Goal: Task Accomplishment & Management: Manage account settings

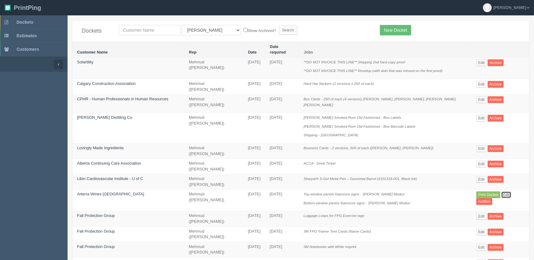
click at [506, 191] on link "Edit" at bounding box center [507, 194] width 10 height 7
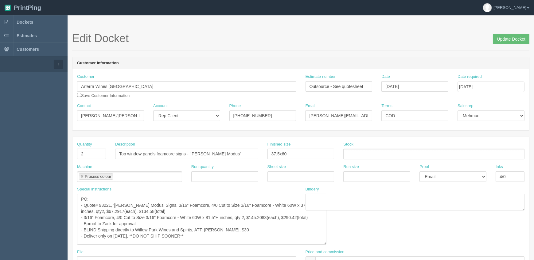
drag, startPoint x: 295, startPoint y: 208, endPoint x: 325, endPoint y: 243, distance: 45.9
click at [325, 243] on textarea "PO: - Quote# 93221, '[PERSON_NAME] Modus' Signs, 3/16” Foamcore, 4/0 Cut to Siz…" at bounding box center [202, 219] width 250 height 51
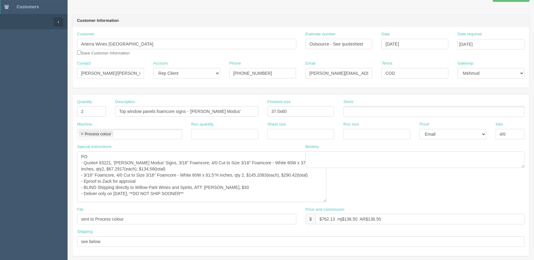
scroll to position [56, 0]
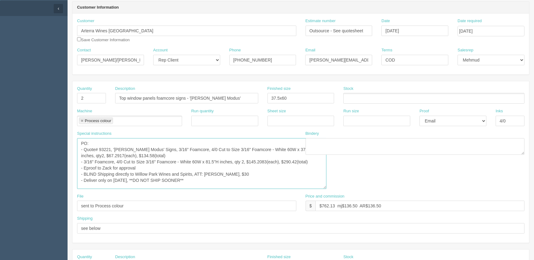
click at [112, 146] on textarea "PO: - Quote# 93221, '[PERSON_NAME] Modus' Signs, 3/16” Foamcore, 4/0 Cut to Siz…" at bounding box center [202, 163] width 250 height 51
click at [295, 172] on textarea "PO: - Quote# 93221, '[PERSON_NAME] Modus' Signs, 3/16” Foamcore, 4/0 Cut to Siz…" at bounding box center [202, 163] width 250 height 51
type textarea "PO: - Quote# 95428, '[PERSON_NAME] Modus' Signs, 3/16” Foamcore, 4/0 Cut to Siz…"
click at [245, 177] on textarea "PO: - Quote# 93221, '[PERSON_NAME] Modus' Signs, 3/16” Foamcore, 4/0 Cut to Siz…" at bounding box center [202, 163] width 250 height 51
click at [217, 180] on textarea "PO: - Quote# 93221, '[PERSON_NAME] Modus' Signs, 3/16” Foamcore, 4/0 Cut to Siz…" at bounding box center [202, 163] width 250 height 51
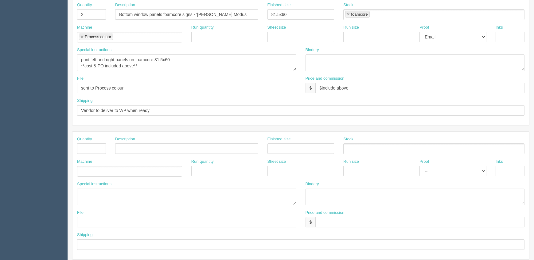
scroll to position [28, 0]
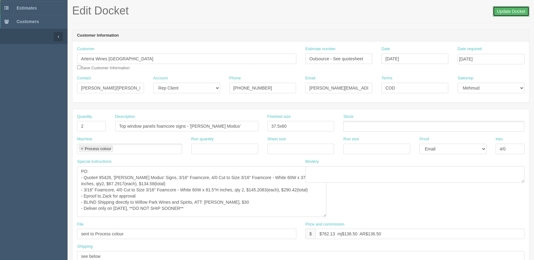
click at [503, 9] on input "Update Docket" at bounding box center [511, 11] width 37 height 10
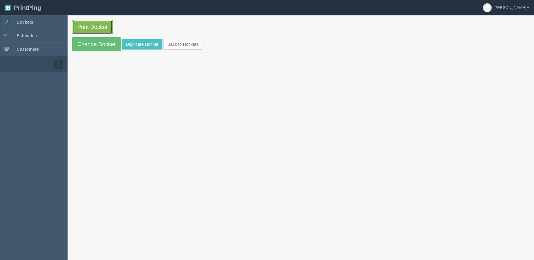
click at [106, 24] on link "Print Docket" at bounding box center [92, 27] width 41 height 14
click at [47, 26] on link "Dockets" at bounding box center [34, 22] width 68 height 14
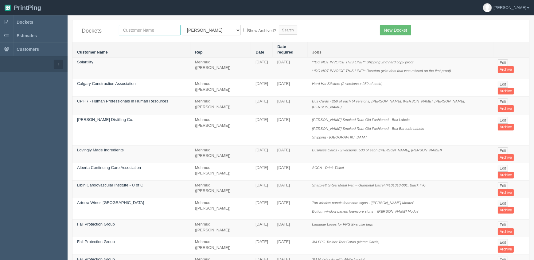
click at [135, 29] on input "text" at bounding box center [150, 30] width 62 height 10
type input "nutrie"
click at [279, 26] on input "Search" at bounding box center [288, 30] width 18 height 9
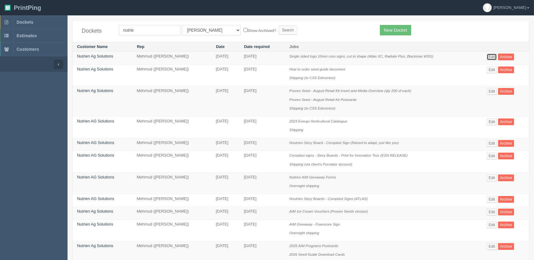
click at [495, 57] on link "Edit" at bounding box center [492, 56] width 10 height 7
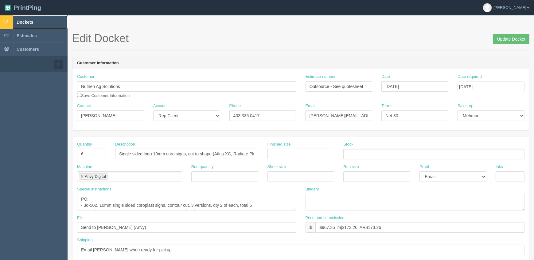
click at [33, 24] on span "Dockets" at bounding box center [25, 22] width 17 height 5
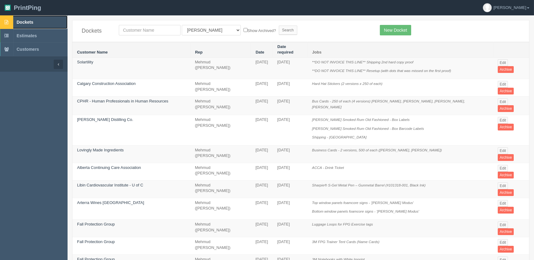
click at [27, 20] on span "Dockets" at bounding box center [25, 22] width 17 height 5
click at [45, 24] on link "Dockets" at bounding box center [34, 22] width 68 height 14
